Goal: Task Accomplishment & Management: Use online tool/utility

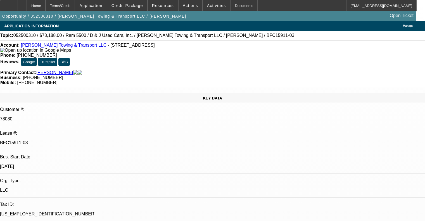
select select "0"
select select "6"
select select "0"
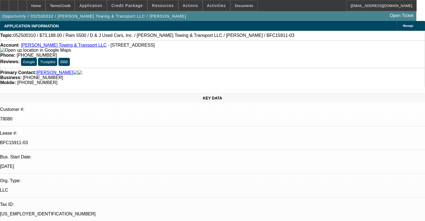
select select "0"
select select "6"
select select "0"
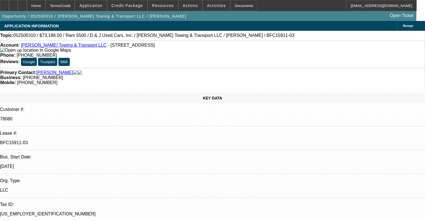
select select "0"
select select "6"
select select "0"
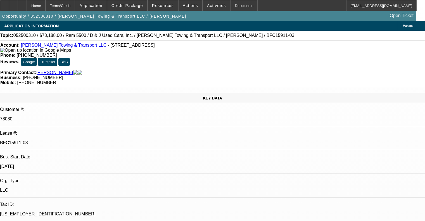
select select "6"
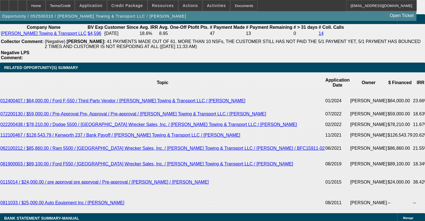
scroll to position [979, 0]
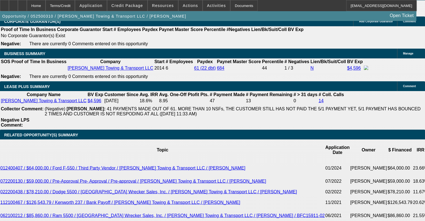
drag, startPoint x: 213, startPoint y: 110, endPoint x: 262, endPoint y: 124, distance: 50.7
drag, startPoint x: 205, startPoint y: 133, endPoint x: 258, endPoint y: 134, distance: 53.7
